Goal: Find specific page/section: Find specific page/section

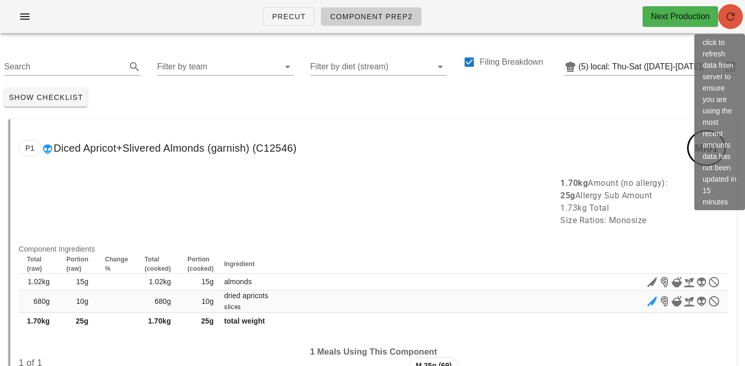
click at [728, 15] on icon "button" at bounding box center [730, 16] width 12 height 12
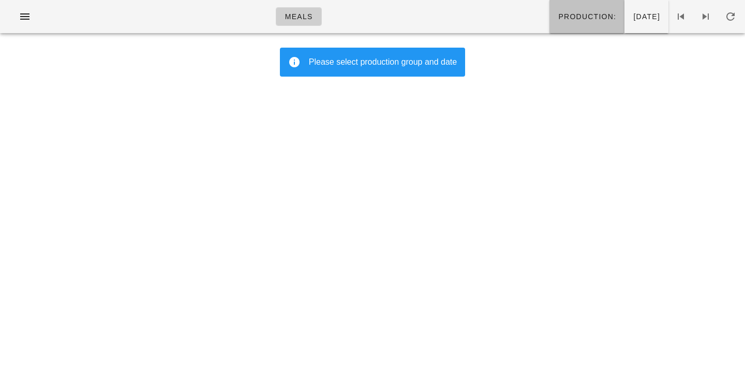
click at [549, 8] on button "Production:" at bounding box center [586, 16] width 75 height 33
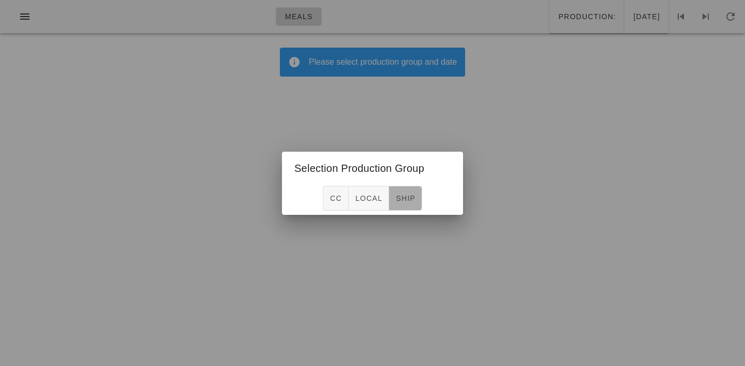
click at [416, 197] on button "ship" at bounding box center [405, 198] width 33 height 25
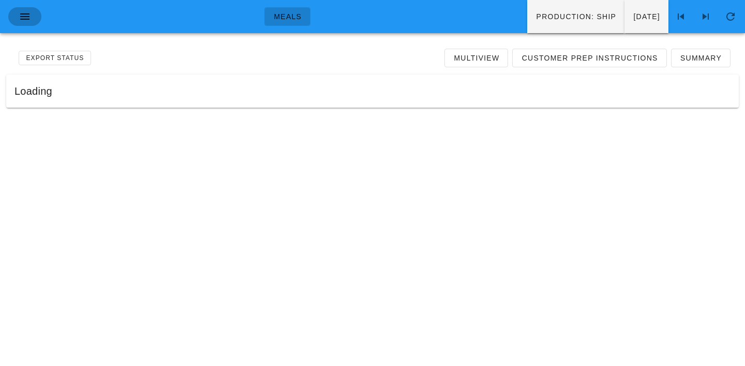
click at [22, 15] on icon "button" at bounding box center [25, 16] width 12 height 12
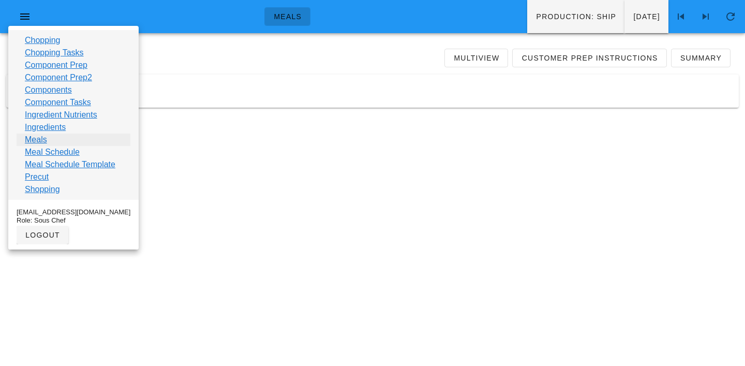
click at [36, 135] on link "Meals" at bounding box center [36, 139] width 22 height 12
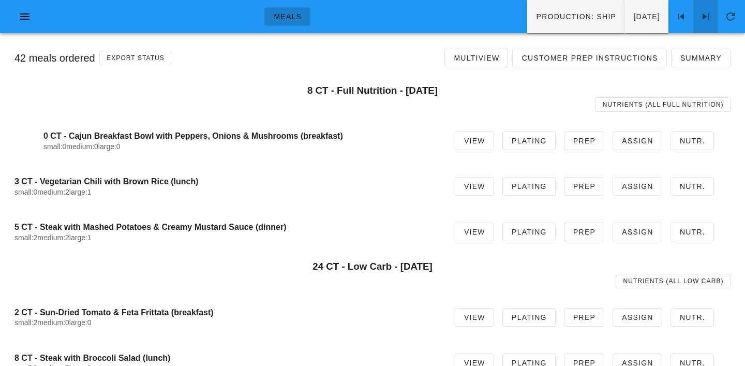
click at [703, 12] on icon at bounding box center [705, 16] width 12 height 12
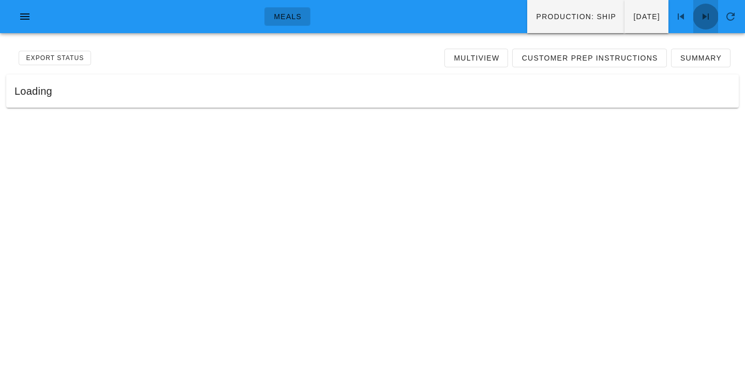
click at [703, 12] on icon at bounding box center [705, 16] width 12 height 12
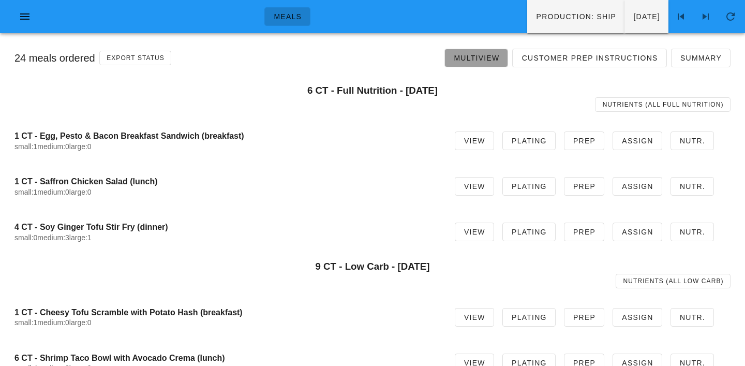
click at [488, 58] on span "Multiview" at bounding box center [476, 58] width 46 height 8
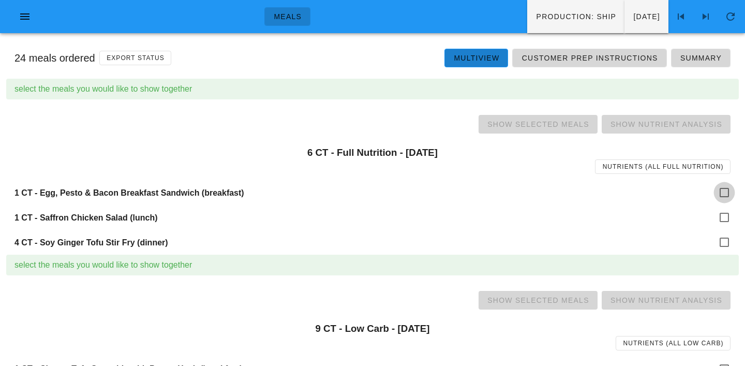
click at [729, 190] on div at bounding box center [724, 193] width 18 height 18
checkbox input "true"
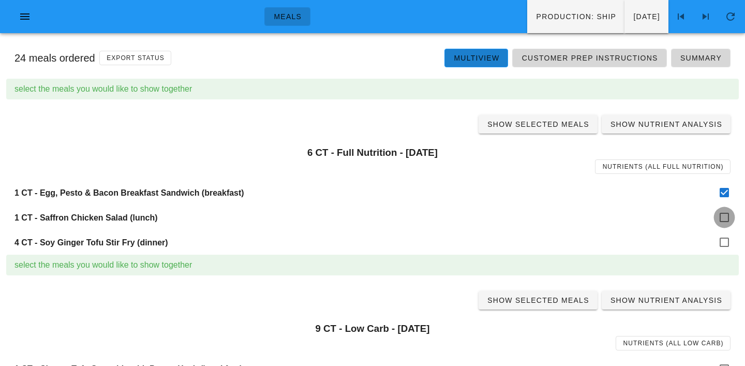
click at [723, 219] on div at bounding box center [724, 217] width 18 height 18
checkbox input "true"
click at [727, 233] on div at bounding box center [724, 242] width 18 height 18
checkbox input "true"
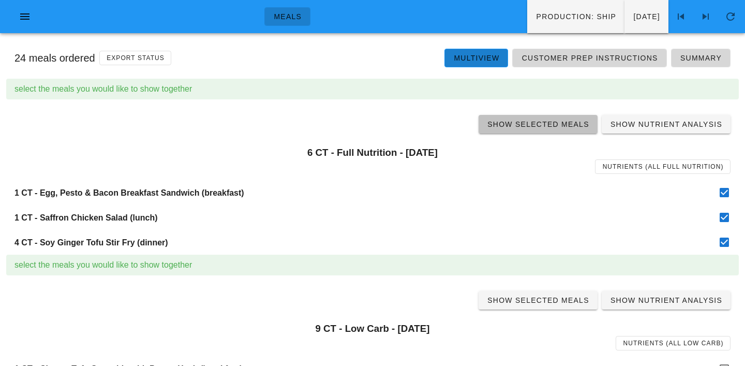
click at [542, 129] on link "Show Selected Meals" at bounding box center [537, 124] width 119 height 19
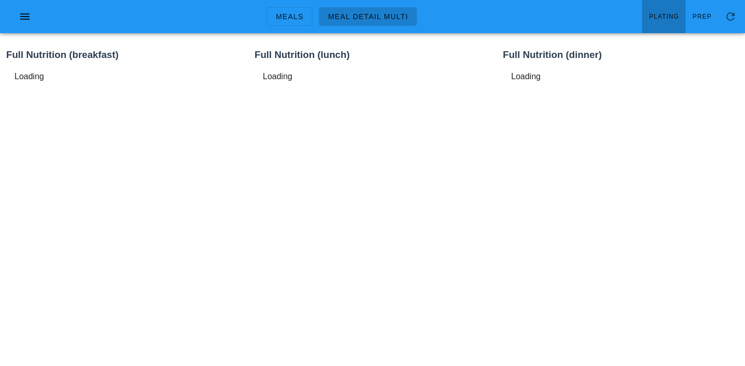
click at [678, 7] on link "Plating" at bounding box center [663, 16] width 43 height 33
